Goal: Information Seeking & Learning: Find specific page/section

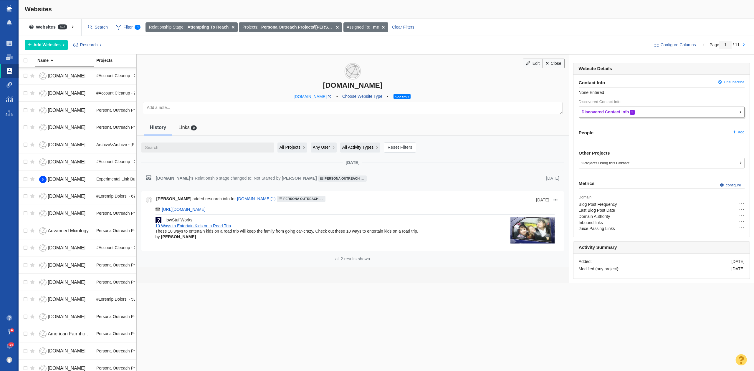
click at [731, 115] on div "Discovered Contact Info 5" at bounding box center [661, 112] width 166 height 11
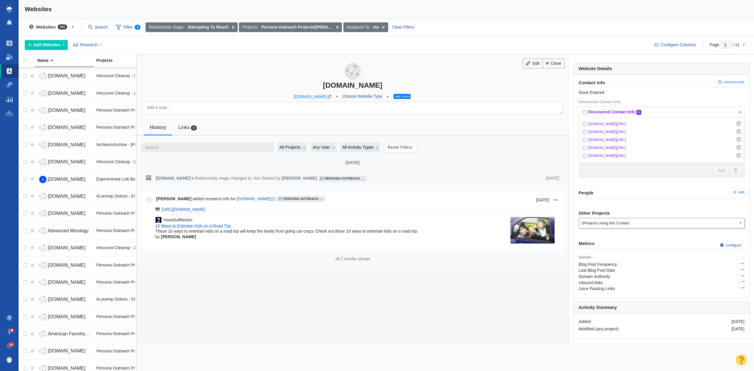
click at [720, 225] on div "2 Projects Using this Contact" at bounding box center [661, 223] width 165 height 10
click at [721, 224] on div "2 Projects Using this Contact" at bounding box center [661, 223] width 165 height 10
click at [555, 63] on link "Close" at bounding box center [553, 64] width 22 height 10
